Goal: Navigation & Orientation: Find specific page/section

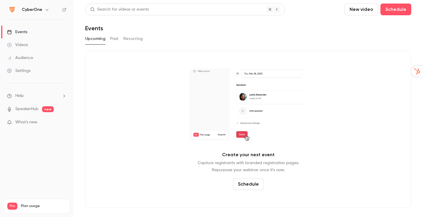
click at [40, 11] on h6 "CyberOne" at bounding box center [32, 10] width 21 height 6
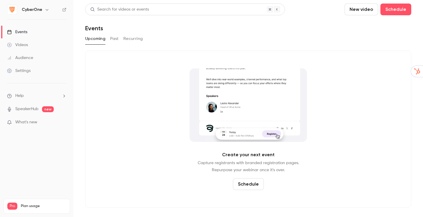
click at [48, 10] on icon "button" at bounding box center [47, 9] width 5 height 5
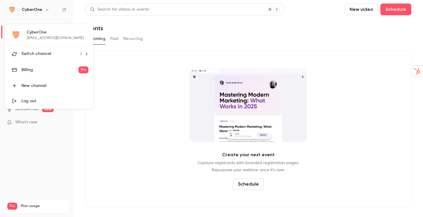
click at [50, 53] on div "Switch channel 2" at bounding box center [51, 54] width 60 height 6
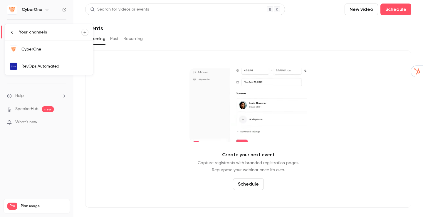
click at [56, 68] on div "RevOps Automated" at bounding box center [54, 66] width 67 height 6
